Goal: Information Seeking & Learning: Check status

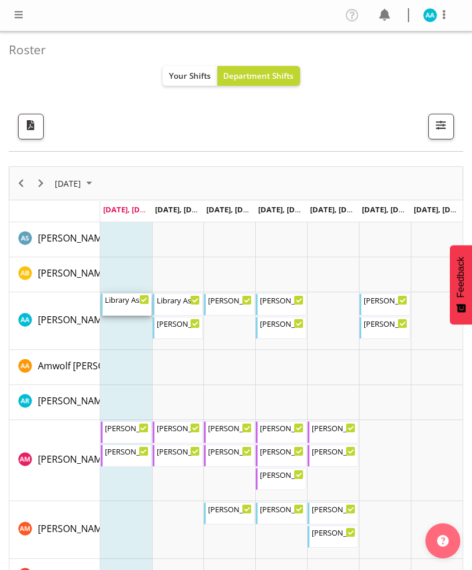
click at [121, 310] on div "Library Assistant 12:00 PM - 1:00 PM" at bounding box center [127, 304] width 44 height 22
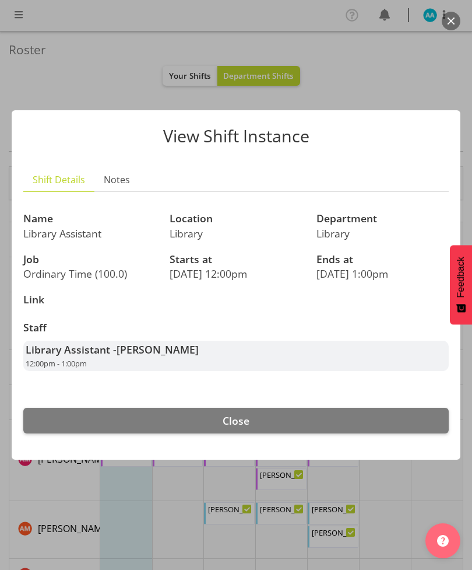
click at [40, 70] on div at bounding box center [236, 285] width 472 height 570
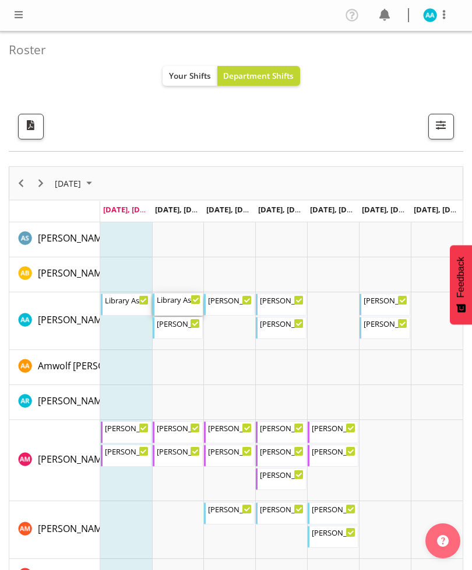
click at [173, 308] on div "Library Assistant 8:30 AM - 12:30 PM" at bounding box center [179, 304] width 44 height 22
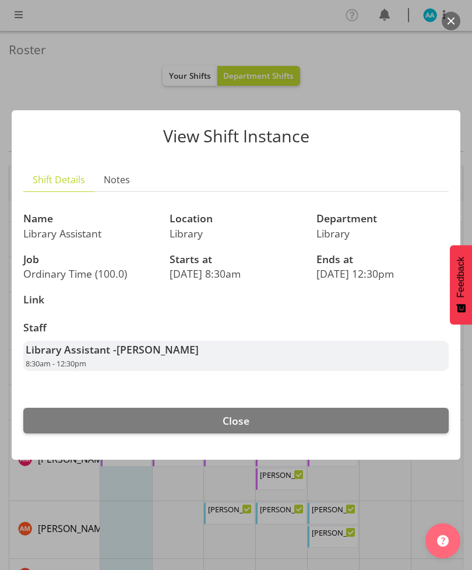
click at [58, 75] on div at bounding box center [236, 285] width 472 height 570
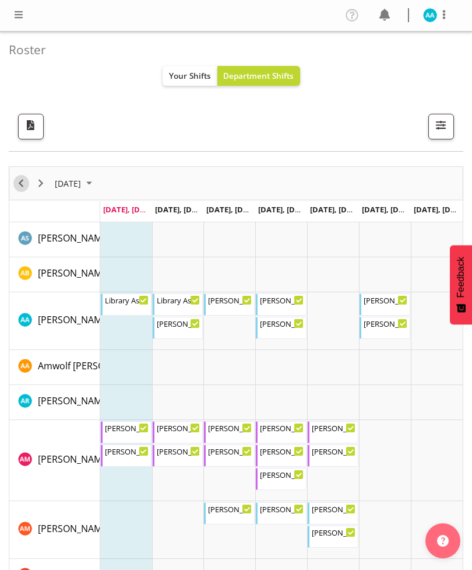
click at [20, 189] on span "Previous" at bounding box center [21, 183] width 14 height 15
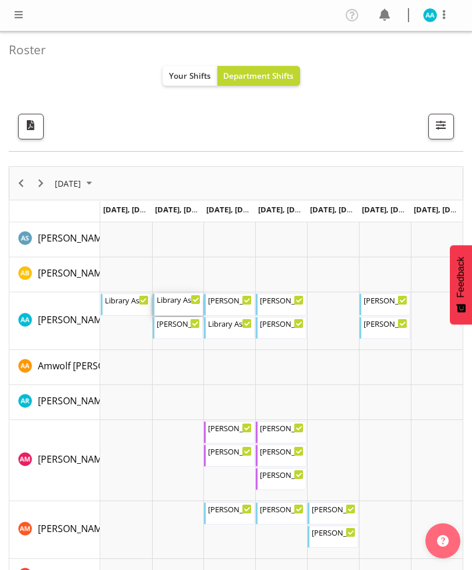
click at [168, 309] on div "Library Assistant 8:30 AM - 10:30 AM" at bounding box center [179, 304] width 44 height 22
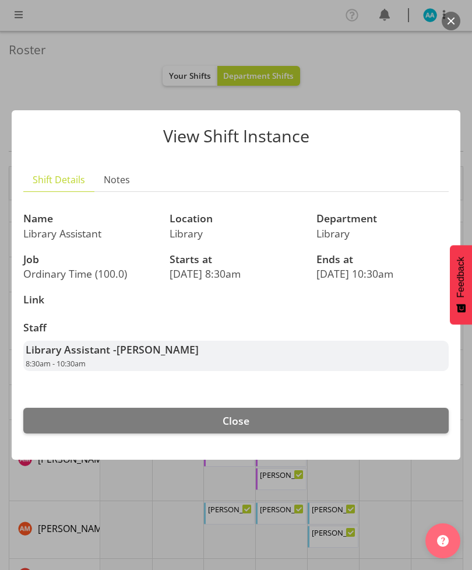
click at [35, 71] on div at bounding box center [236, 285] width 472 height 570
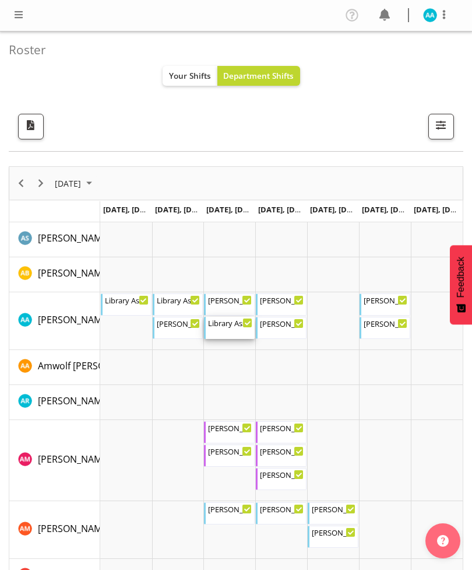
click at [224, 321] on div "Library Assistant" at bounding box center [230, 323] width 44 height 12
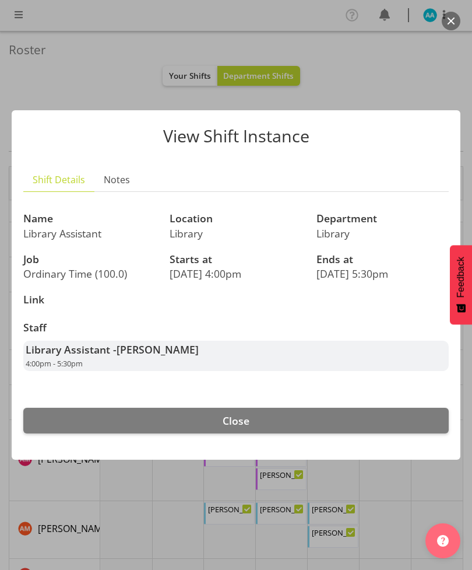
click at [26, 52] on div at bounding box center [236, 285] width 472 height 570
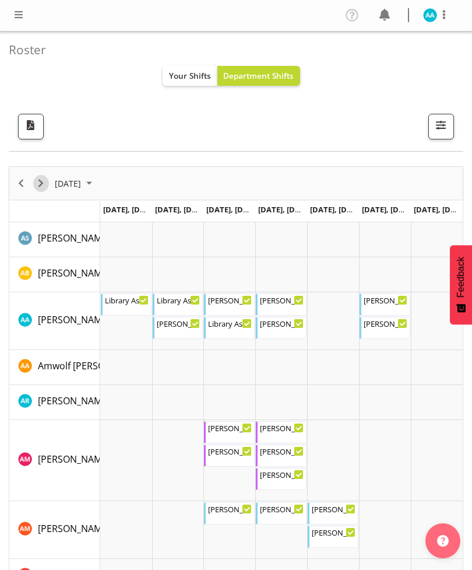
click at [43, 186] on span "Next" at bounding box center [41, 183] width 14 height 15
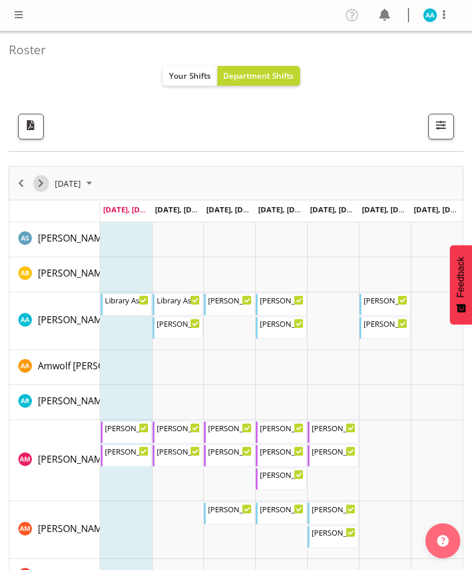
click at [47, 183] on span "Next" at bounding box center [41, 183] width 14 height 15
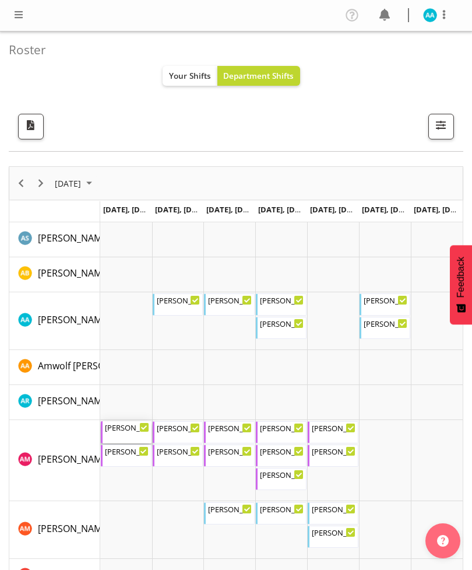
click at [119, 431] on div "[PERSON_NAME]" at bounding box center [127, 427] width 44 height 12
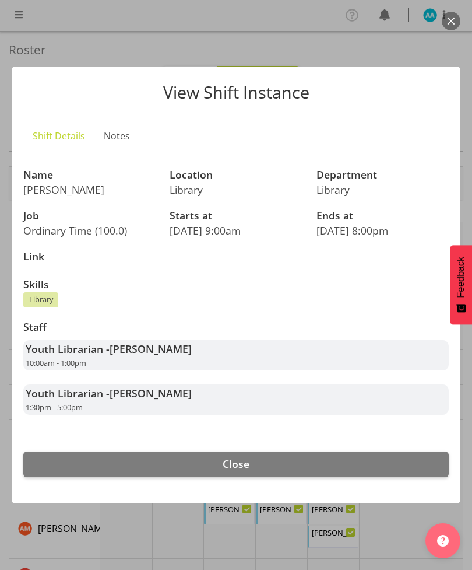
click at [71, 50] on div "View Shift Instance Shift Details Notes Name [PERSON_NAME] Location Library Dep…" at bounding box center [236, 284] width 472 height 495
click at [210, 468] on button "Close" at bounding box center [236, 464] width 426 height 26
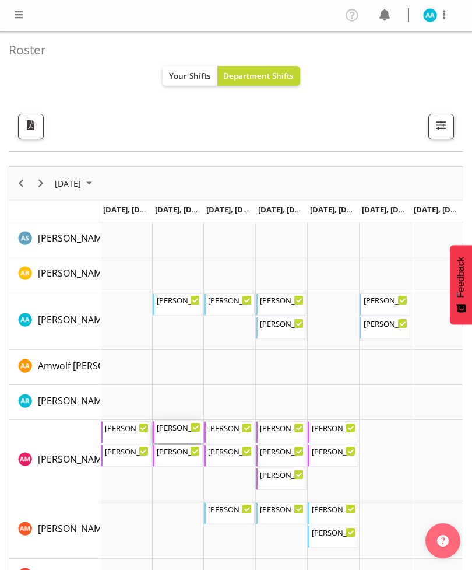
click at [180, 436] on div "[PERSON_NAME] 9:30 AM - 1:00 PM" at bounding box center [179, 432] width 44 height 22
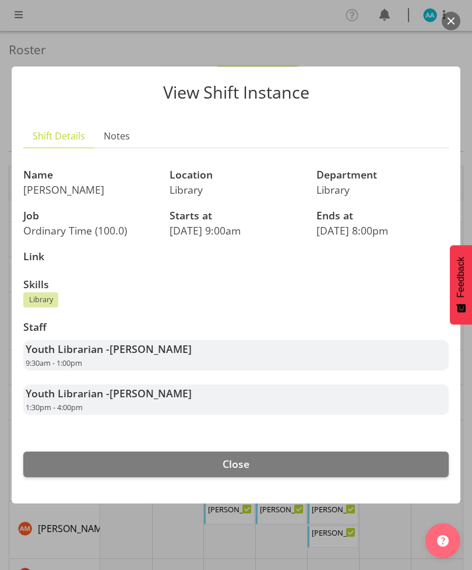
click at [206, 457] on button "Close" at bounding box center [236, 464] width 426 height 26
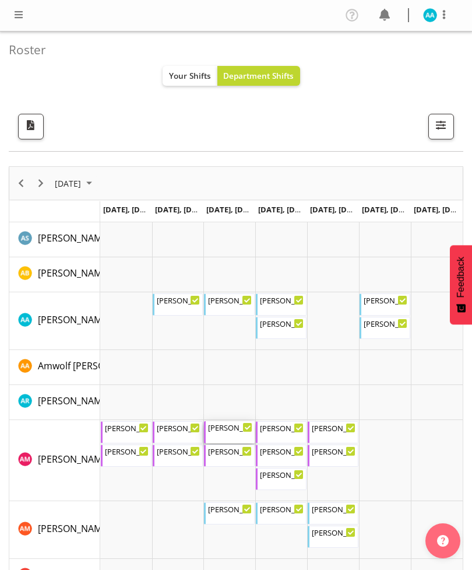
click at [232, 434] on div "[PERSON_NAME] 9:00 AM - 1:00 PM" at bounding box center [230, 432] width 44 height 22
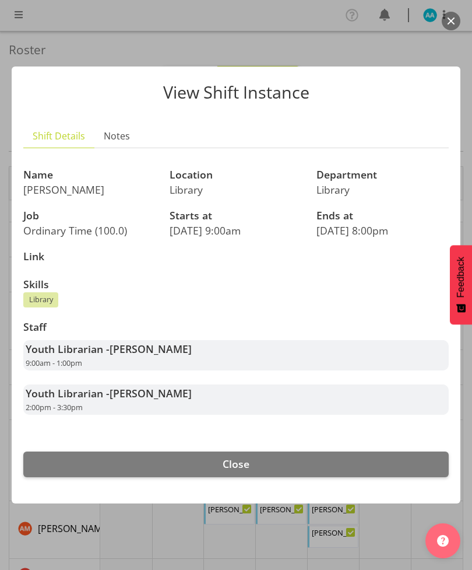
click at [87, 27] on div at bounding box center [236, 285] width 472 height 570
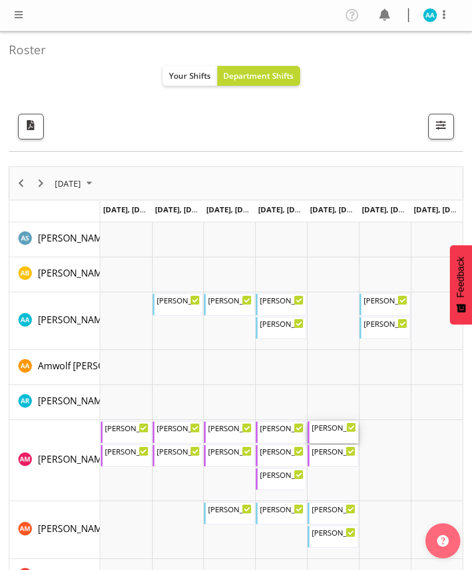
click at [334, 432] on div "[PERSON_NAME] 9:00 AM - 1:00 PM" at bounding box center [334, 432] width 44 height 22
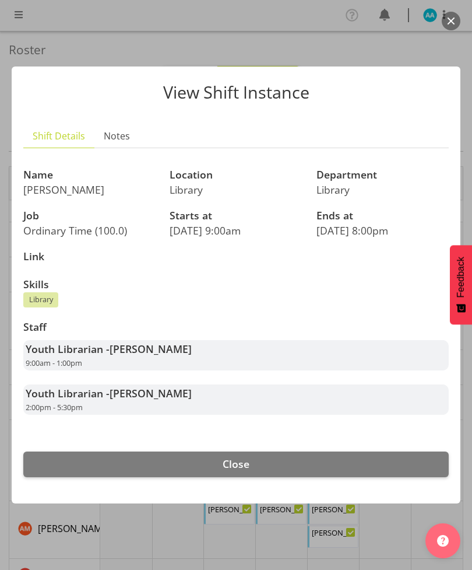
click at [92, 19] on div at bounding box center [236, 285] width 472 height 570
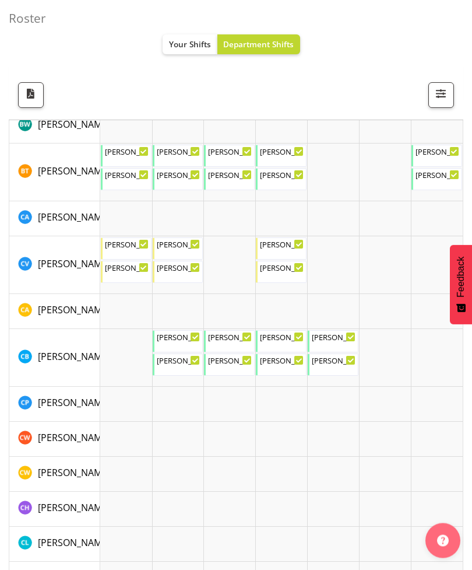
scroll to position [556, 0]
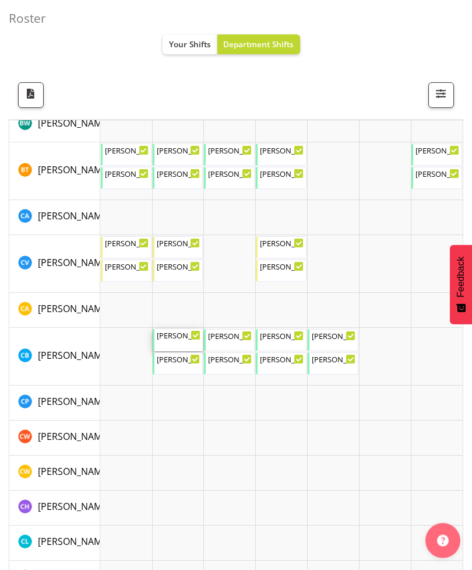
click at [178, 339] on div "[PERSON_NAME]" at bounding box center [179, 335] width 44 height 12
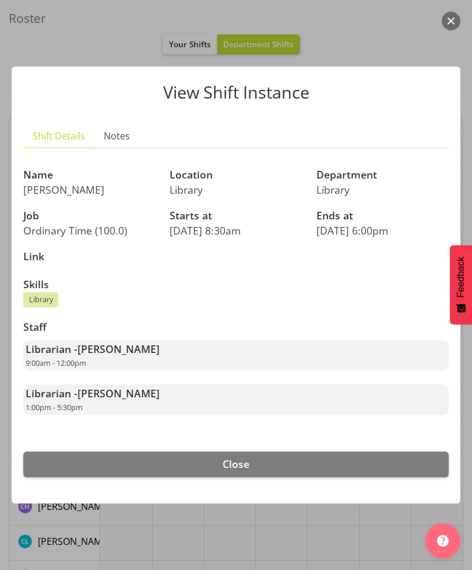
click at [103, 58] on div at bounding box center [236, 285] width 472 height 570
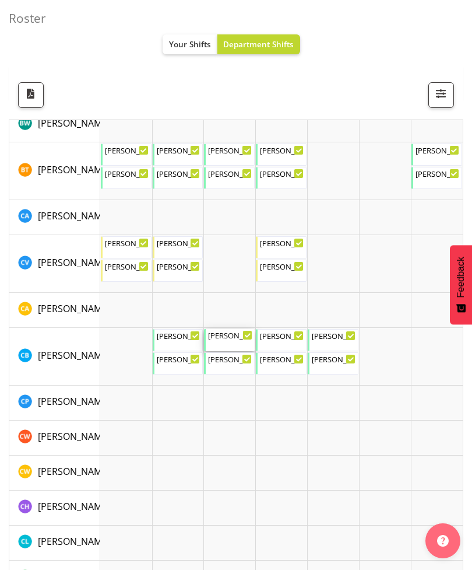
click at [232, 341] on div "[PERSON_NAME] 8:00 AM - 12:00 PM" at bounding box center [230, 340] width 44 height 22
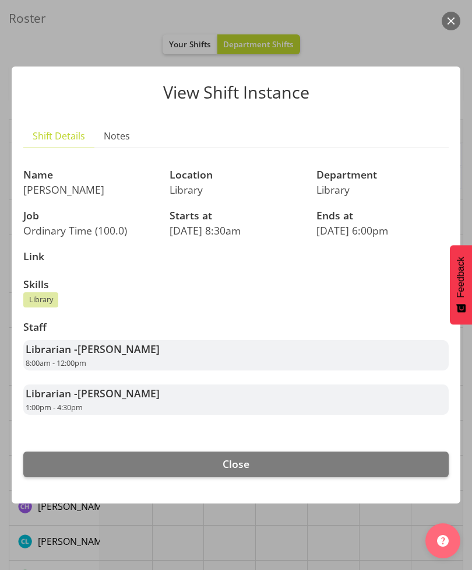
click at [113, 35] on div at bounding box center [236, 285] width 472 height 570
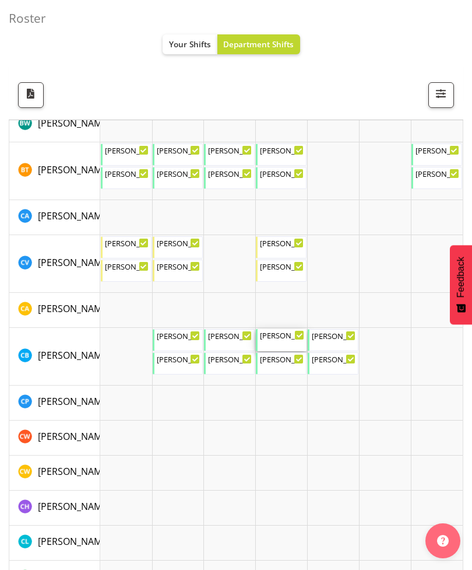
click at [286, 336] on div "[PERSON_NAME]" at bounding box center [282, 335] width 44 height 12
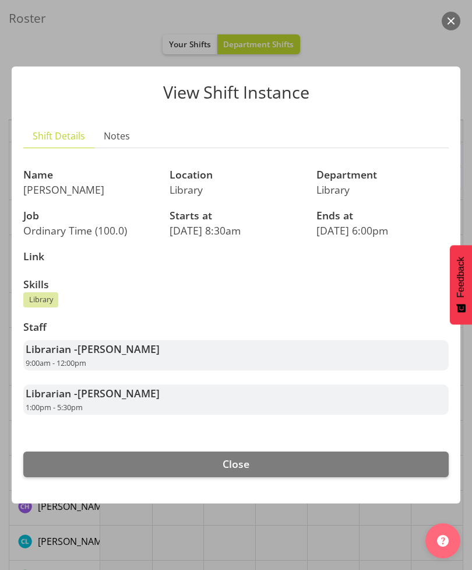
click at [87, 40] on div at bounding box center [236, 285] width 472 height 570
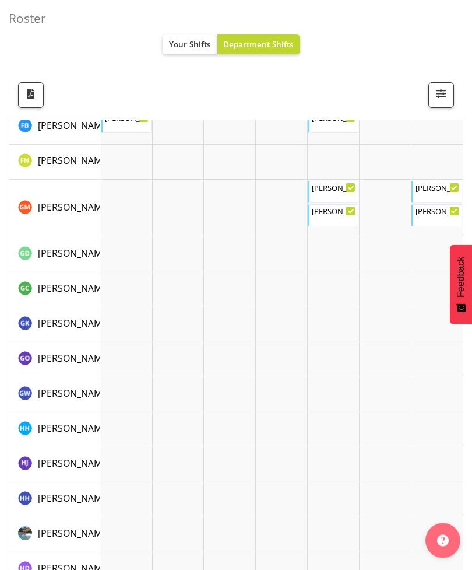
scroll to position [1345, 0]
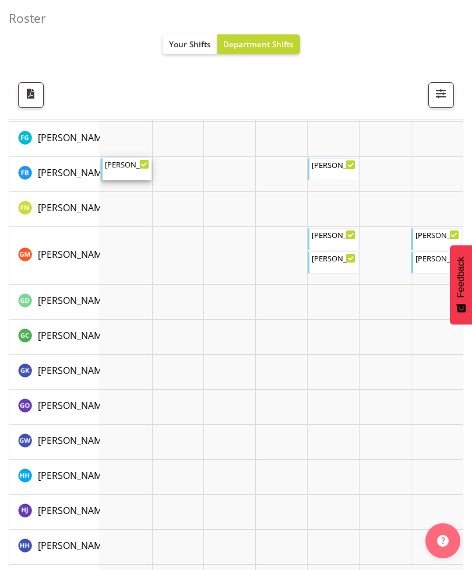
click at [120, 166] on div "[PERSON_NAME]" at bounding box center [127, 164] width 44 height 12
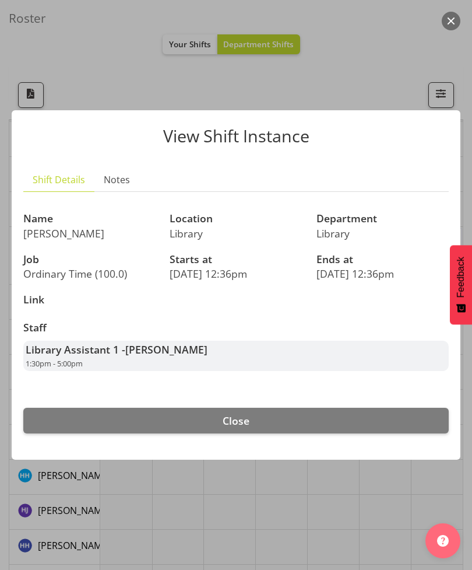
click at [93, 52] on div at bounding box center [236, 285] width 472 height 570
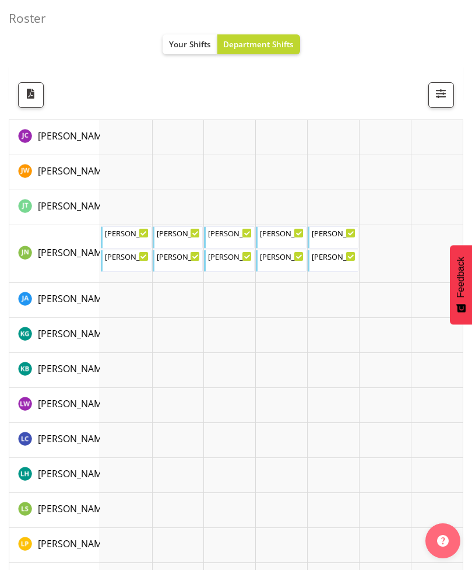
scroll to position [2453, 0]
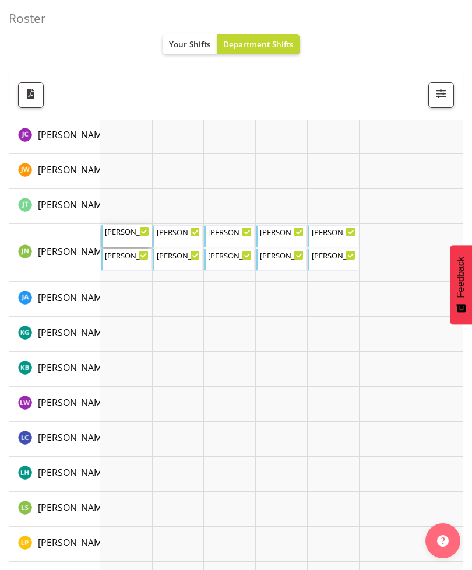
click at [118, 230] on div "[PERSON_NAME]" at bounding box center [127, 231] width 44 height 12
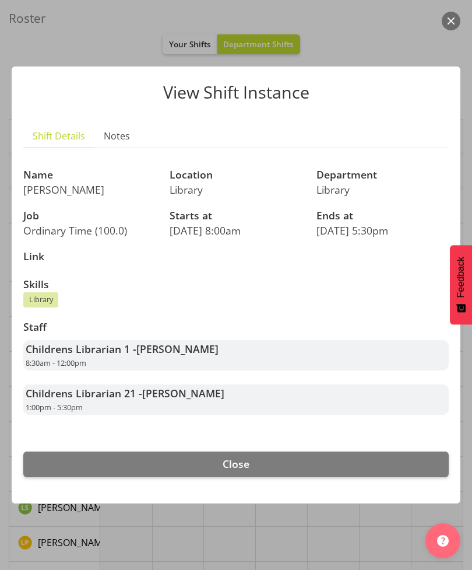
click at [87, 40] on div at bounding box center [236, 285] width 472 height 570
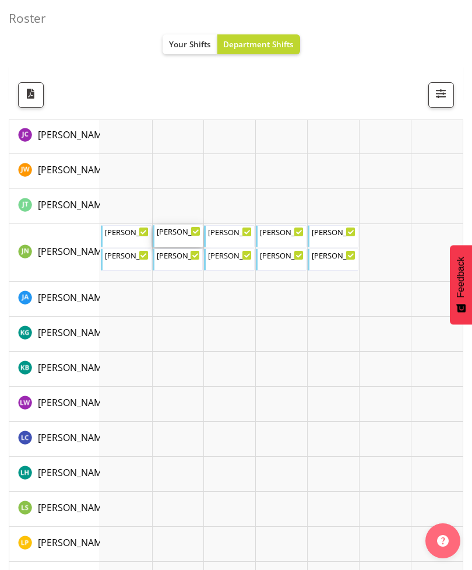
click at [178, 236] on div "[PERSON_NAME] 8:30 AM - 12:00 PM" at bounding box center [179, 236] width 44 height 22
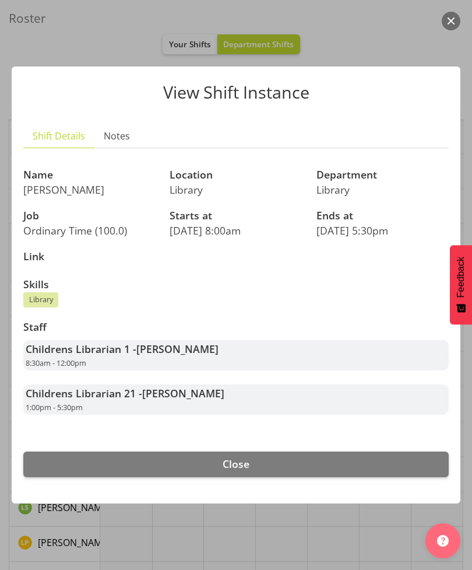
click at [80, 33] on div at bounding box center [236, 285] width 472 height 570
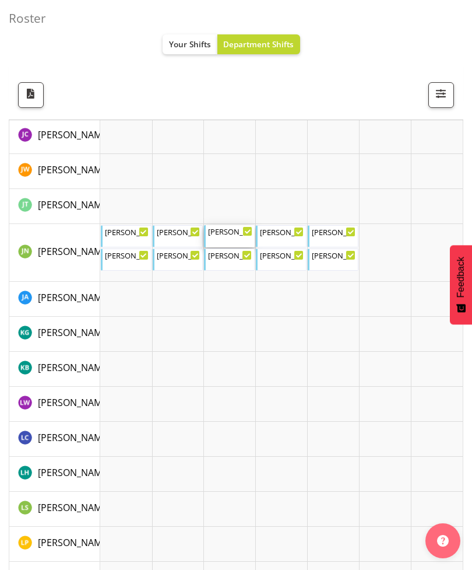
click at [231, 233] on div "[PERSON_NAME]" at bounding box center [230, 231] width 44 height 12
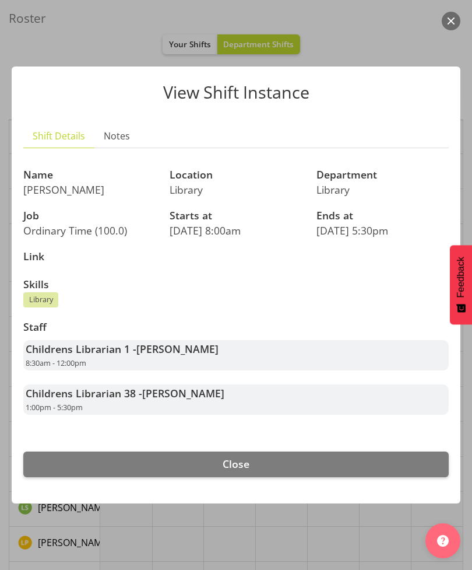
click at [85, 33] on div at bounding box center [236, 285] width 472 height 570
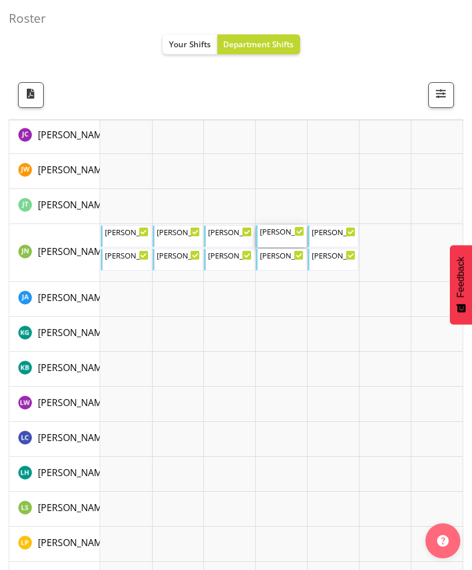
click at [285, 232] on div "[PERSON_NAME]" at bounding box center [282, 231] width 44 height 12
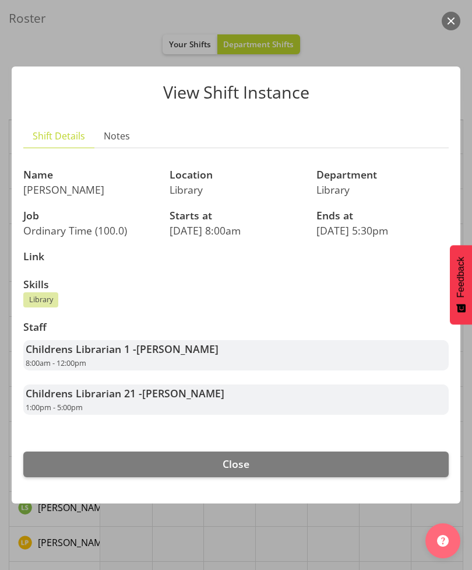
click at [83, 33] on div at bounding box center [236, 285] width 472 height 570
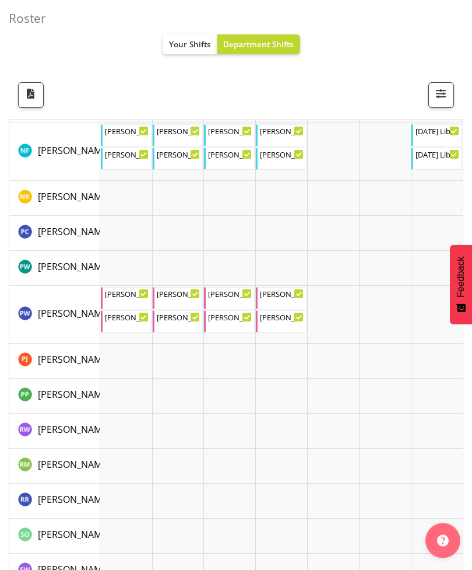
scroll to position [3685, 0]
click at [122, 302] on div "[PERSON_NAME] 8:00 AM - 12:00 PM" at bounding box center [127, 298] width 44 height 22
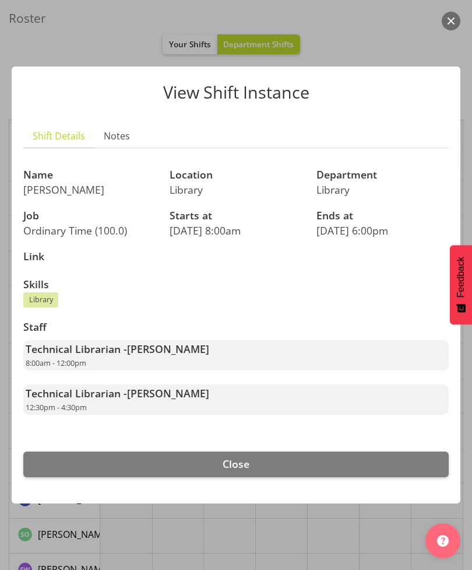
click at [73, 50] on div at bounding box center [236, 285] width 472 height 570
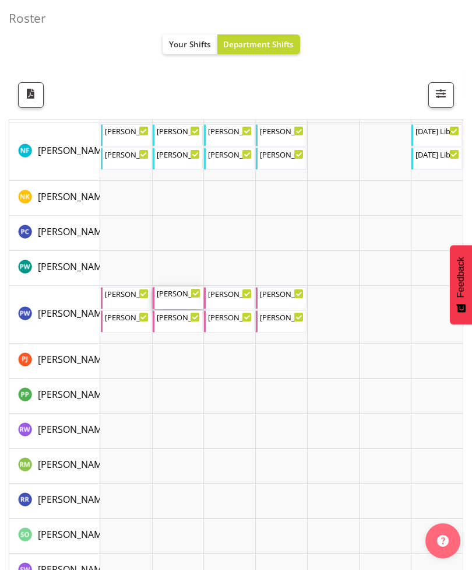
click at [177, 301] on div "[PERSON_NAME] 9:00 AM - 12:00 PM" at bounding box center [179, 298] width 44 height 22
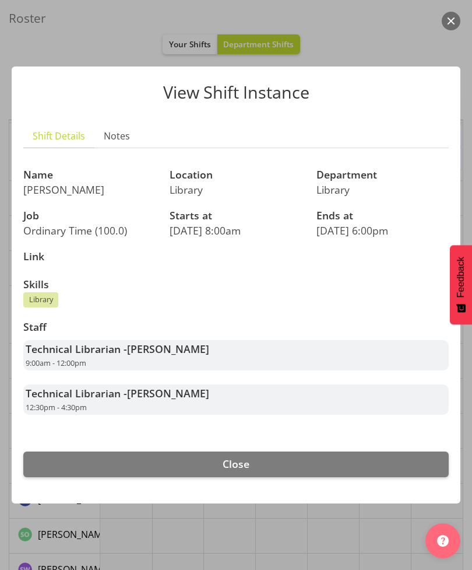
click at [86, 29] on div at bounding box center [236, 285] width 472 height 570
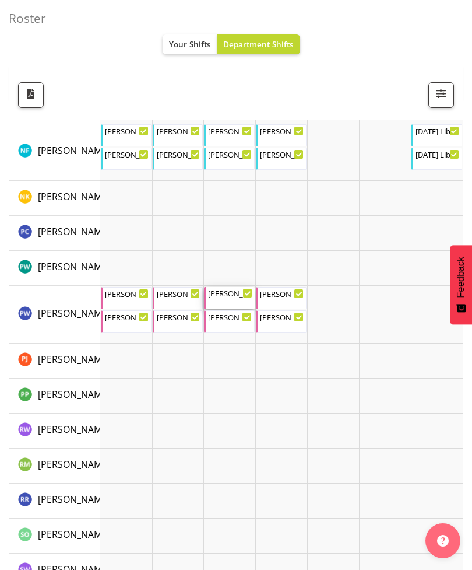
click at [228, 294] on div "[PERSON_NAME]" at bounding box center [230, 293] width 44 height 12
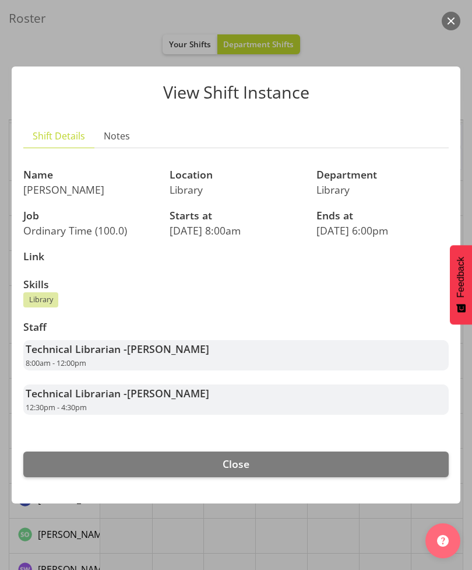
click at [99, 49] on div at bounding box center [236, 285] width 472 height 570
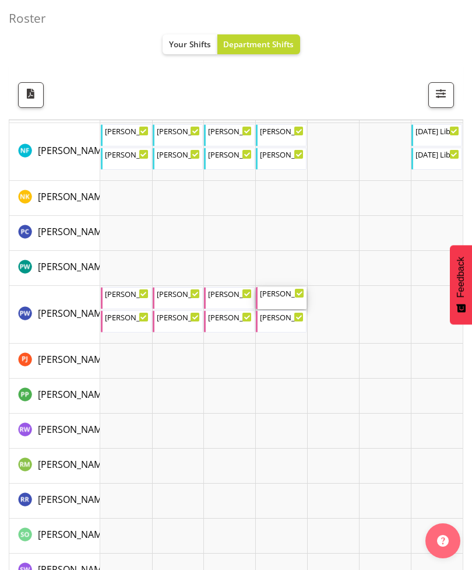
click at [281, 296] on div "[PERSON_NAME]" at bounding box center [282, 293] width 44 height 12
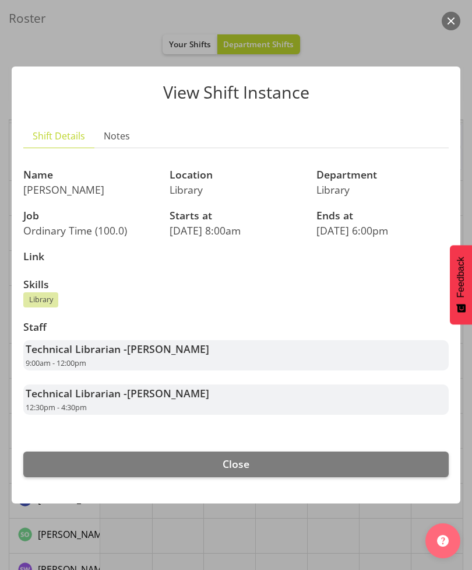
click at [93, 48] on div at bounding box center [236, 285] width 472 height 570
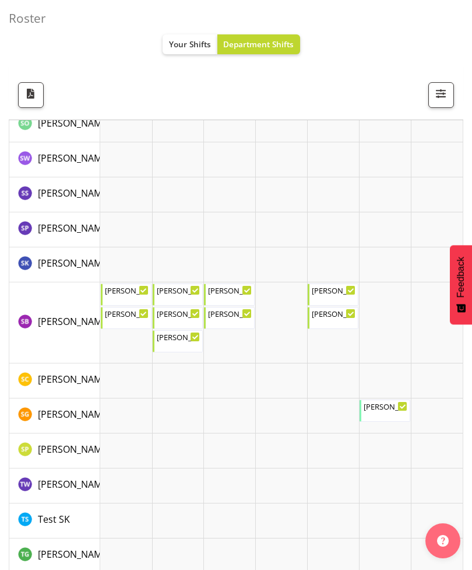
scroll to position [4095, 0]
click at [113, 297] on div "[PERSON_NAME] 8:30 AM - 1:00 PM" at bounding box center [127, 295] width 44 height 22
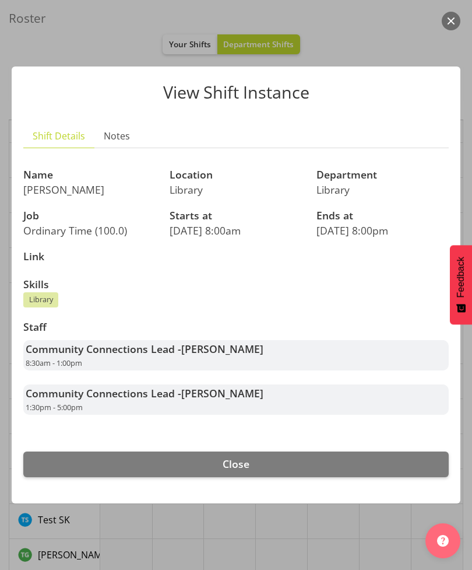
click at [76, 57] on div at bounding box center [236, 285] width 472 height 570
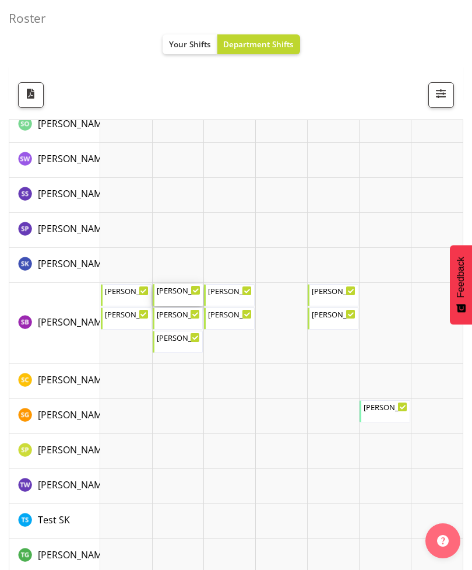
click at [172, 289] on div "[PERSON_NAME]" at bounding box center [179, 290] width 44 height 12
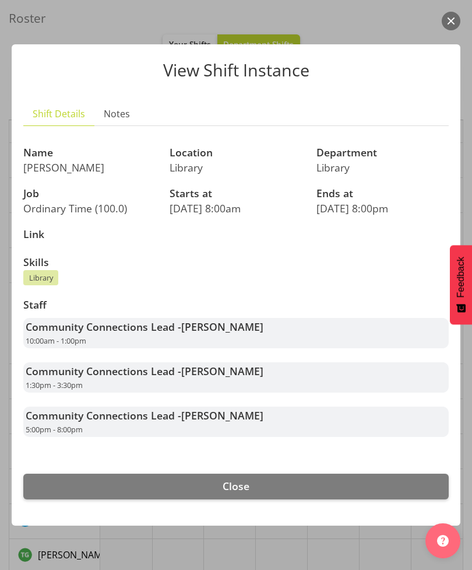
click at [87, 34] on div at bounding box center [236, 285] width 472 height 570
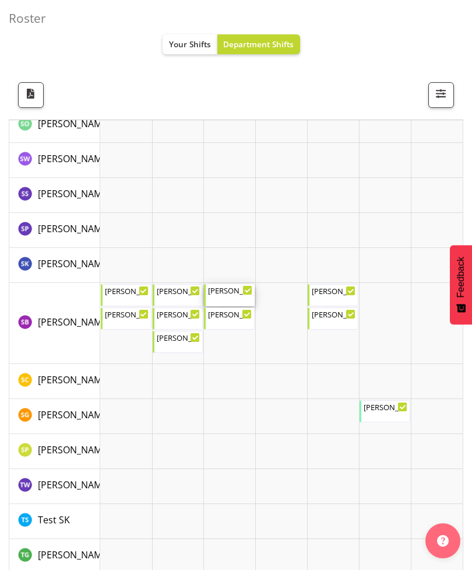
click at [226, 295] on div "[PERSON_NAME]" at bounding box center [230, 290] width 44 height 12
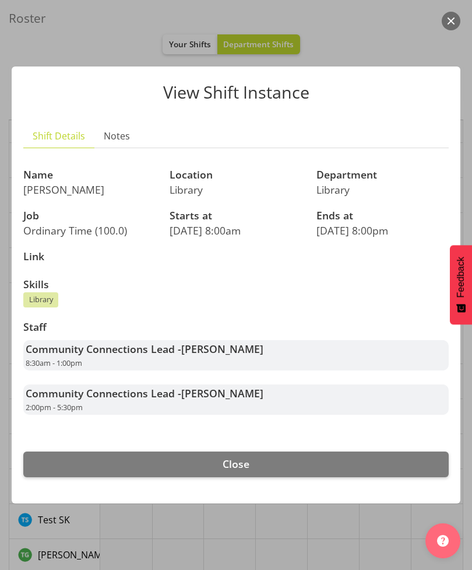
click at [87, 58] on div at bounding box center [236, 285] width 472 height 570
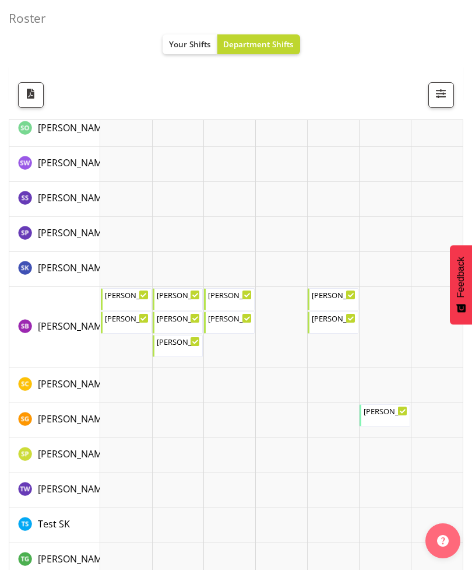
scroll to position [3948, 0]
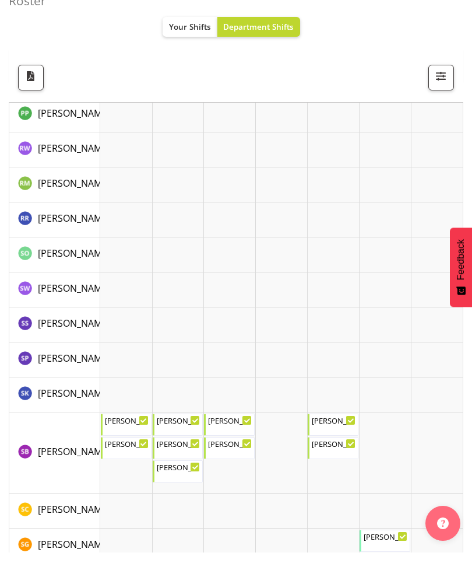
scroll to position [3966, 0]
